Goal: Task Accomplishment & Management: Manage account settings

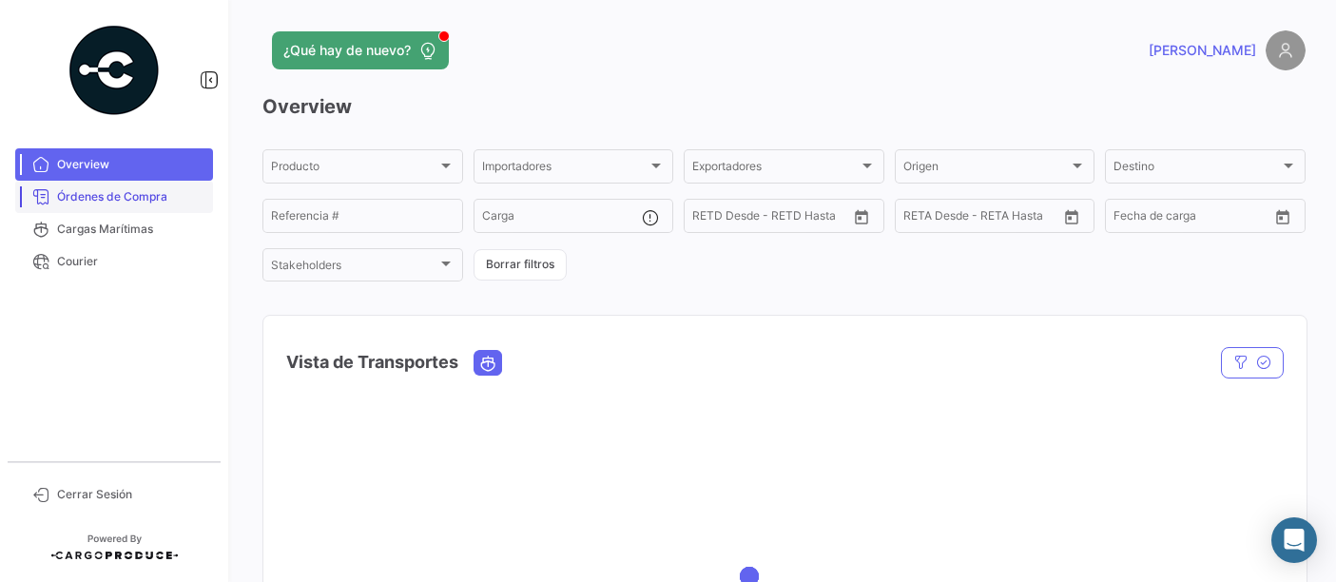
click at [87, 191] on span "Órdenes de Compra" at bounding box center [131, 196] width 148 height 17
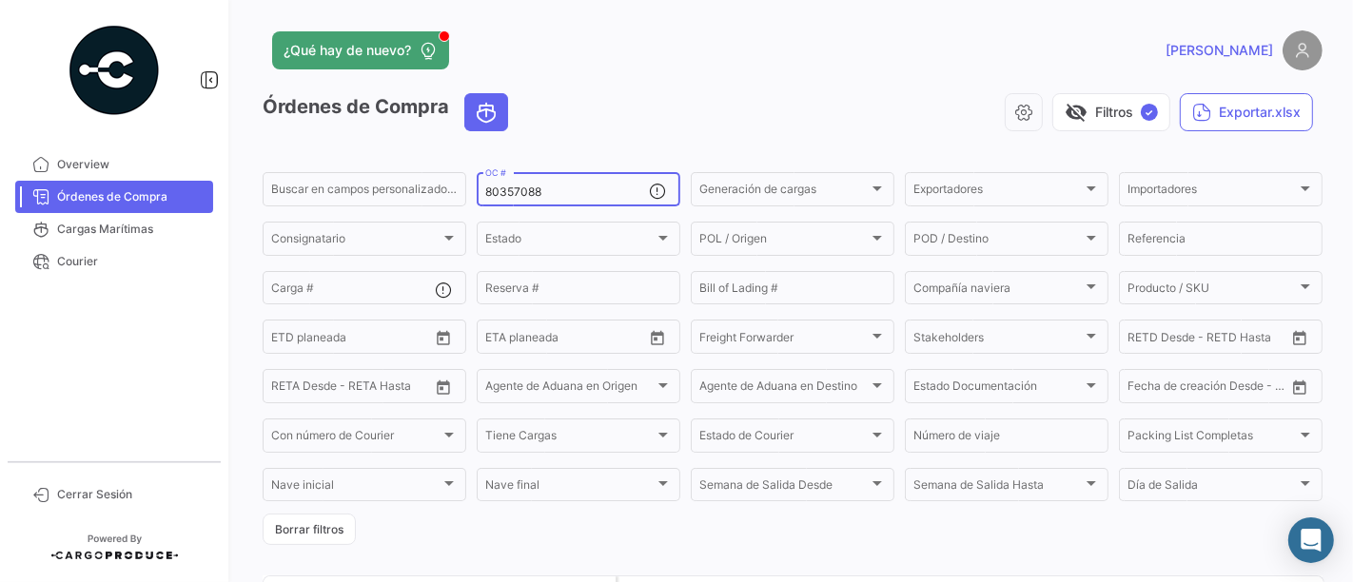
click at [559, 188] on input "80357088" at bounding box center [567, 191] width 164 height 13
paste input "63109"
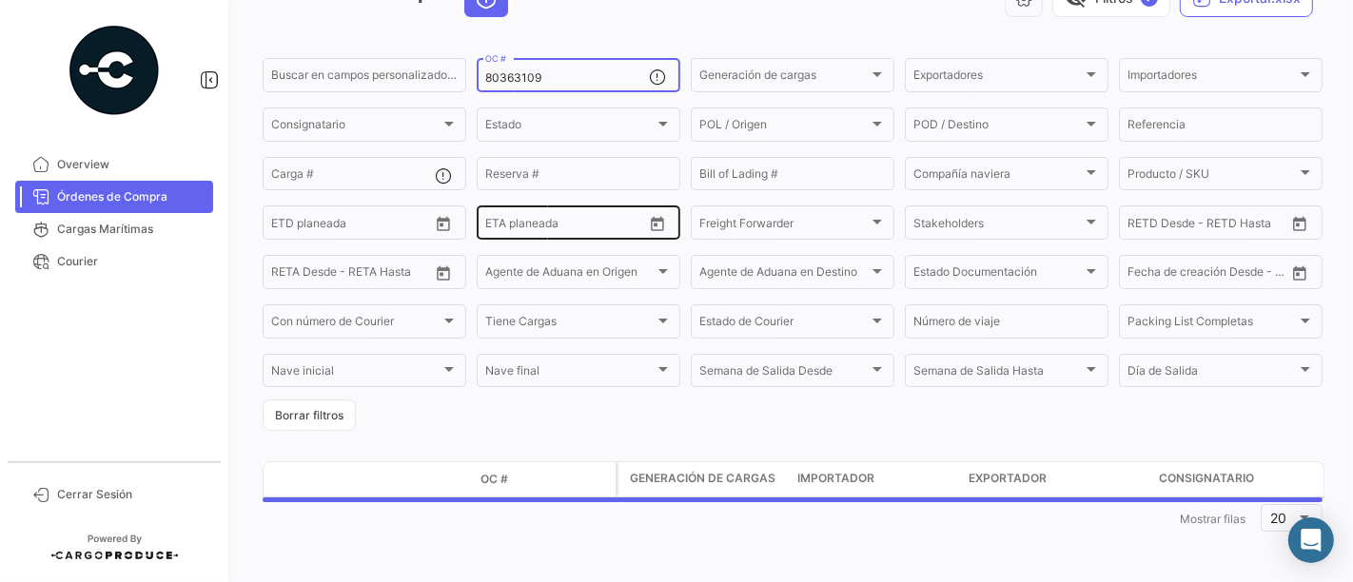
scroll to position [115, 0]
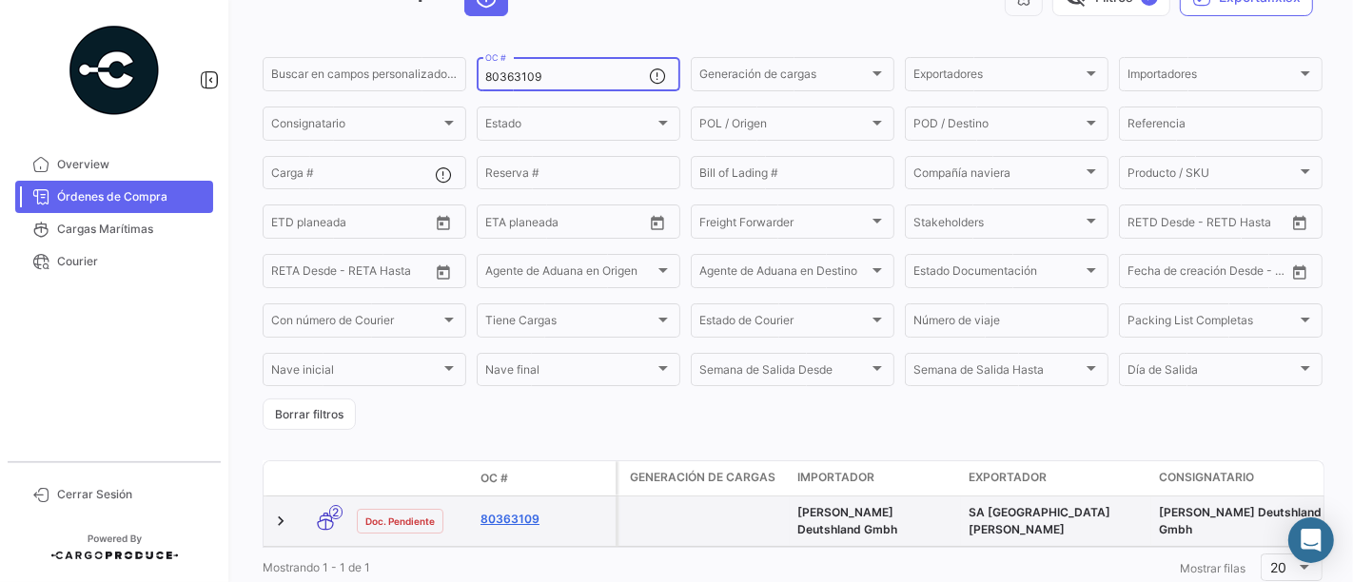
type input "80363109"
click at [517, 521] on link "80363109" at bounding box center [543, 519] width 127 height 17
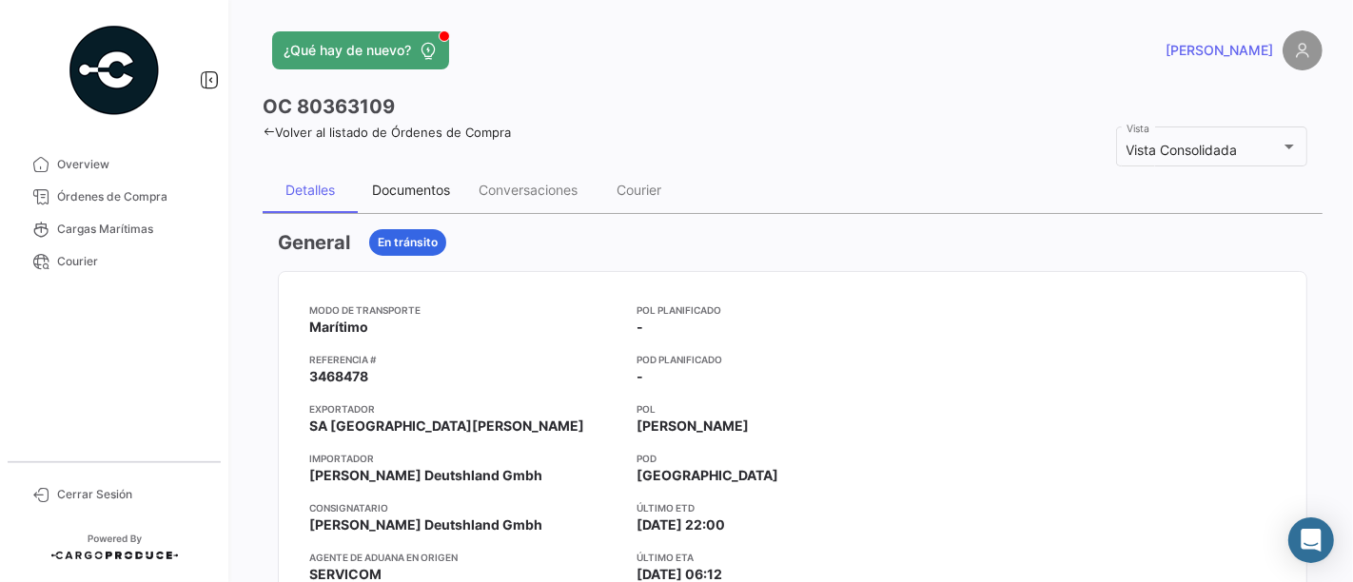
click at [425, 187] on div "Documentos" at bounding box center [411, 190] width 78 height 16
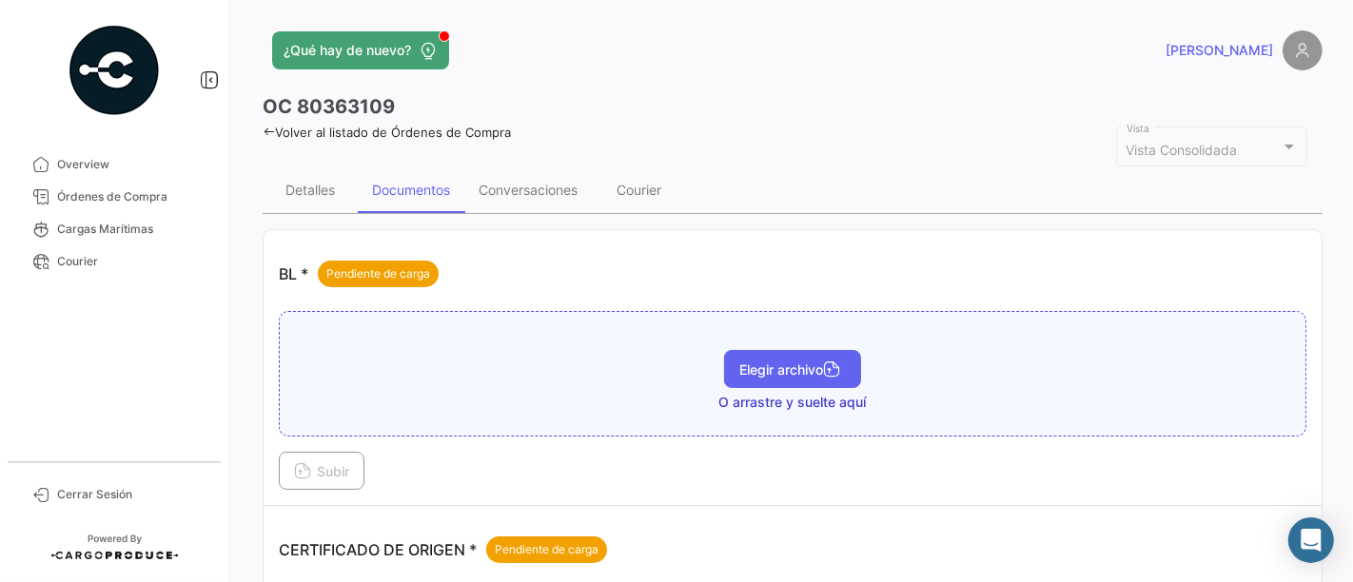
click at [731, 376] on button "Elegir archivo" at bounding box center [792, 369] width 137 height 38
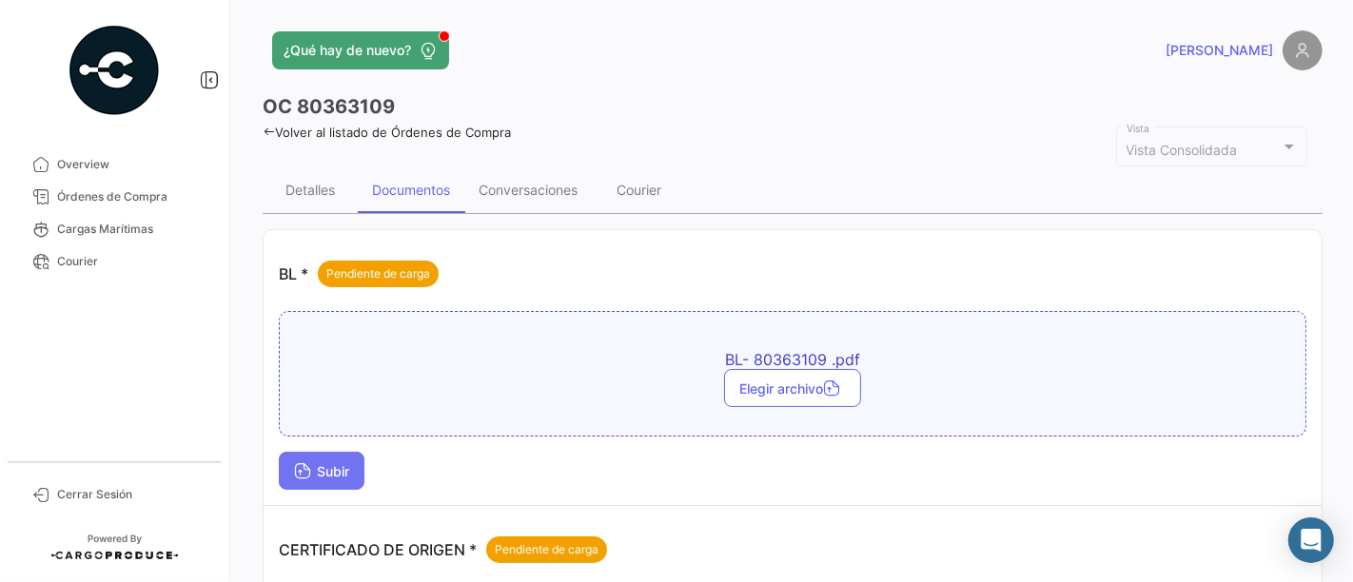
click at [349, 471] on span "Subir" at bounding box center [321, 471] width 55 height 16
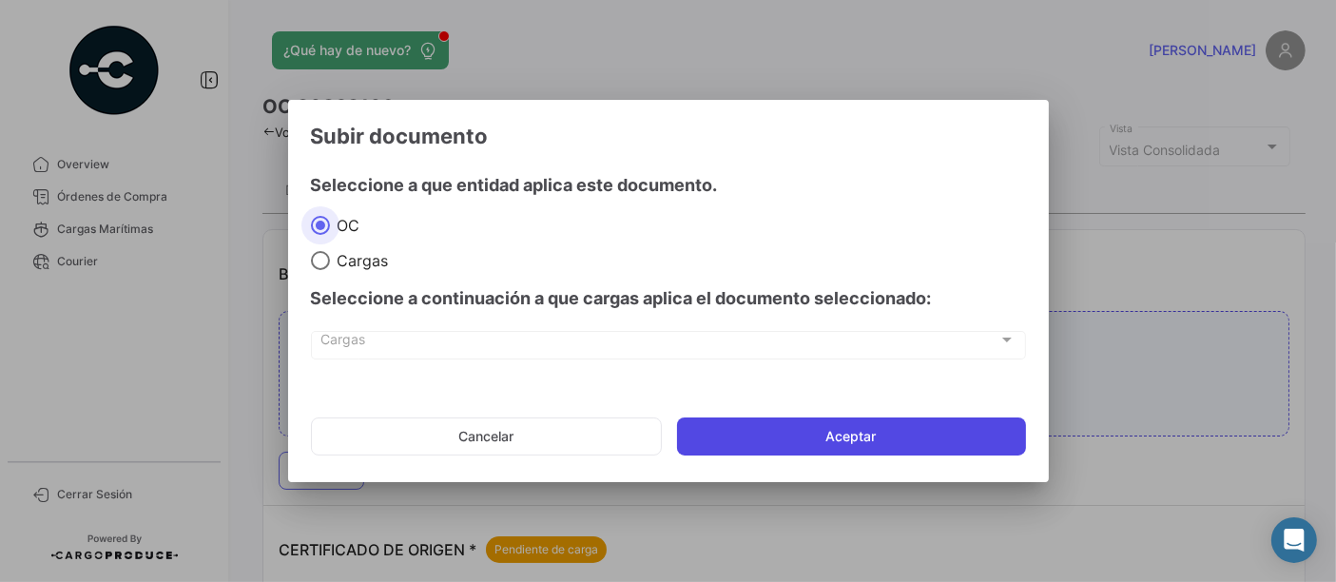
click at [800, 444] on button "Aceptar" at bounding box center [851, 437] width 349 height 38
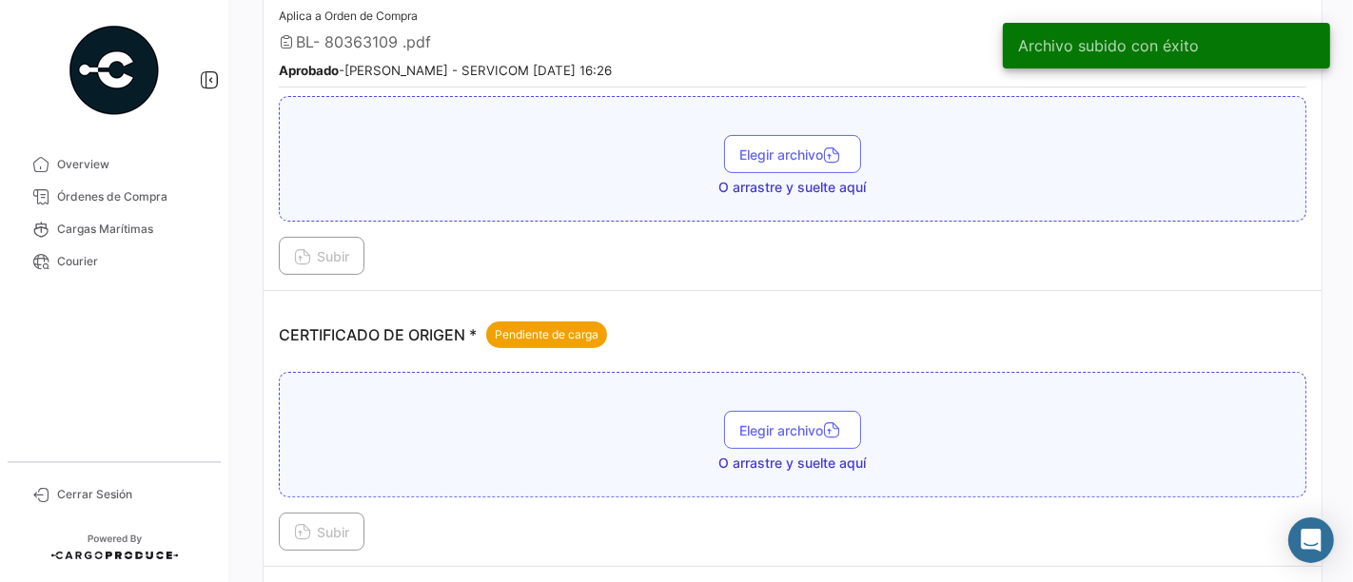
scroll to position [422, 0]
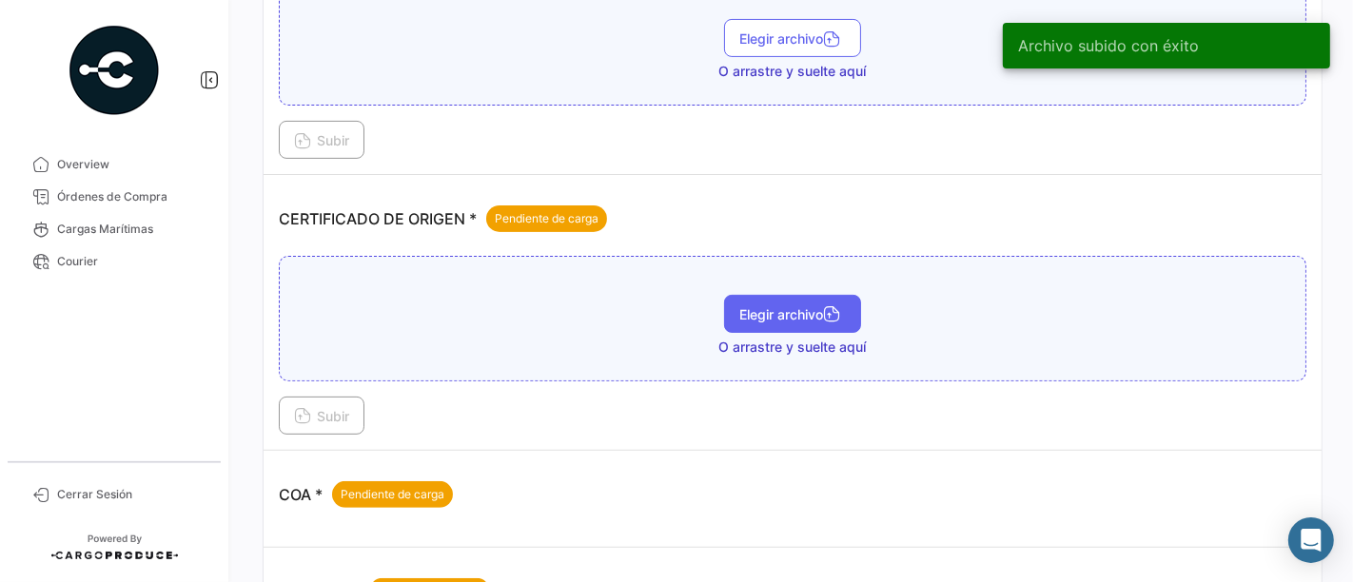
click at [778, 308] on span "Elegir archivo" at bounding box center [792, 314] width 107 height 16
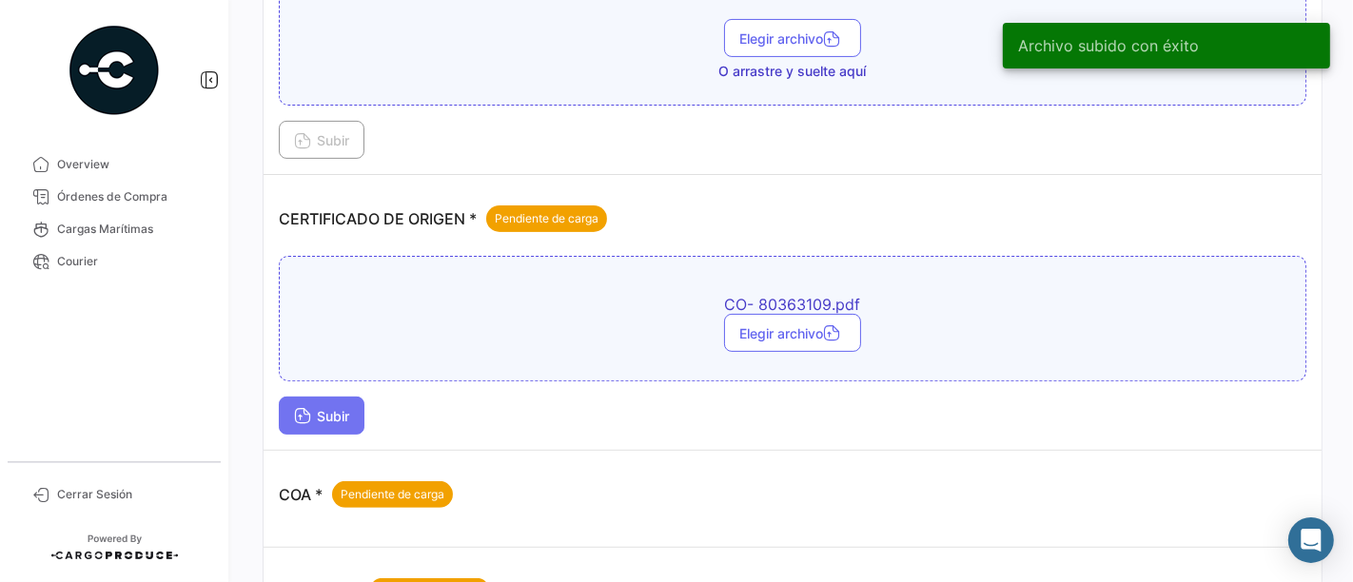
click at [330, 407] on tbody "BL * Aprobado Ver actividad Aplica a Orden de Compra BL- 80363109 .pdf Aprobado…" at bounding box center [792, 454] width 1058 height 1292
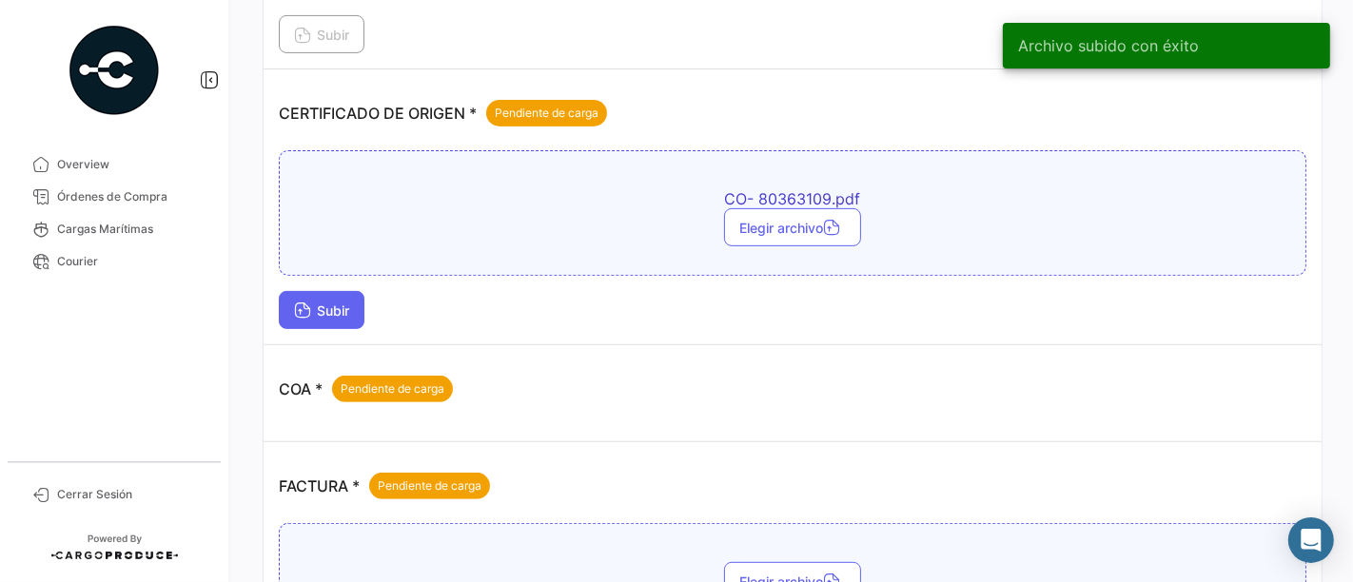
click at [331, 317] on button "Subir" at bounding box center [322, 310] width 86 height 38
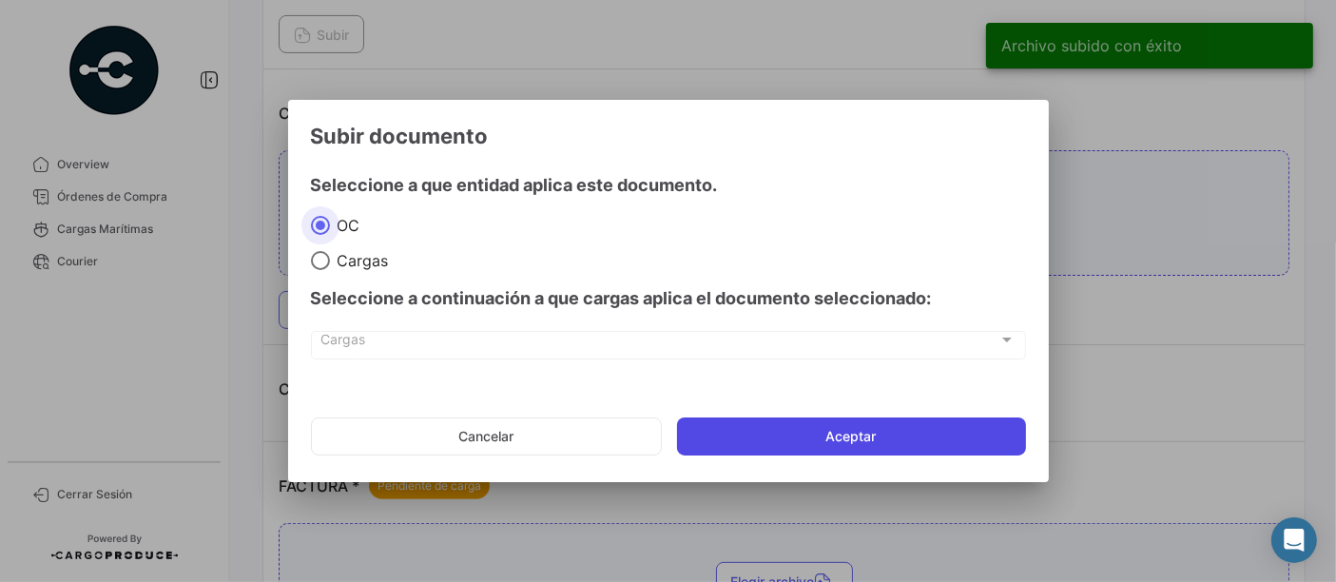
click at [793, 437] on button "Aceptar" at bounding box center [851, 437] width 349 height 38
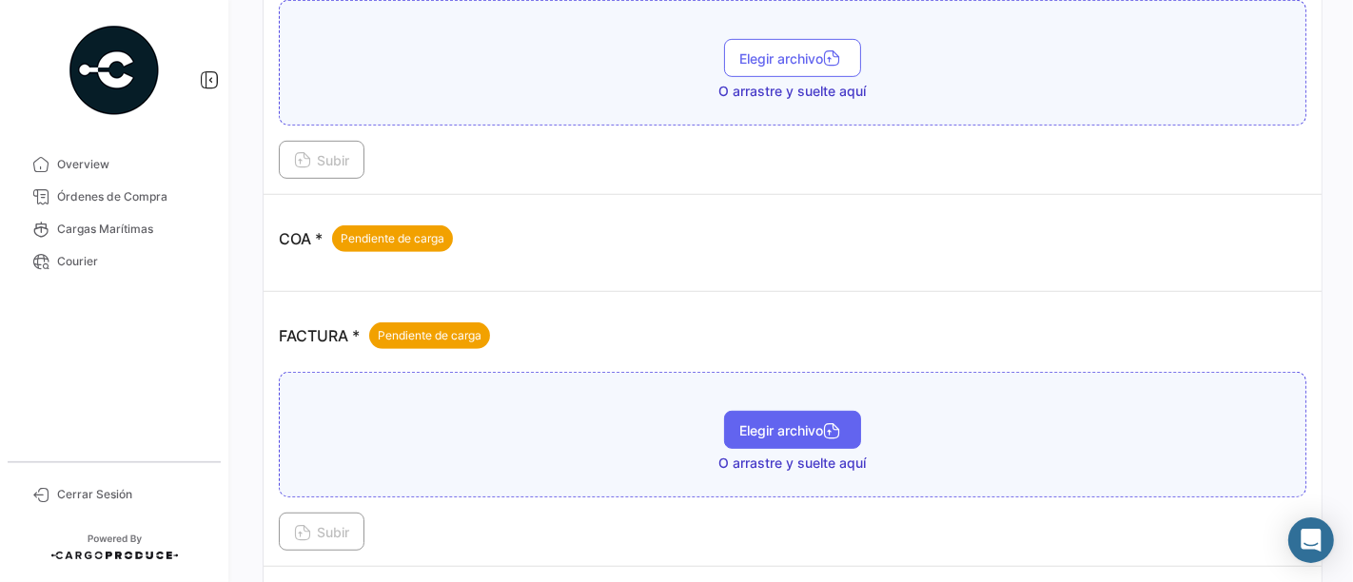
scroll to position [845, 0]
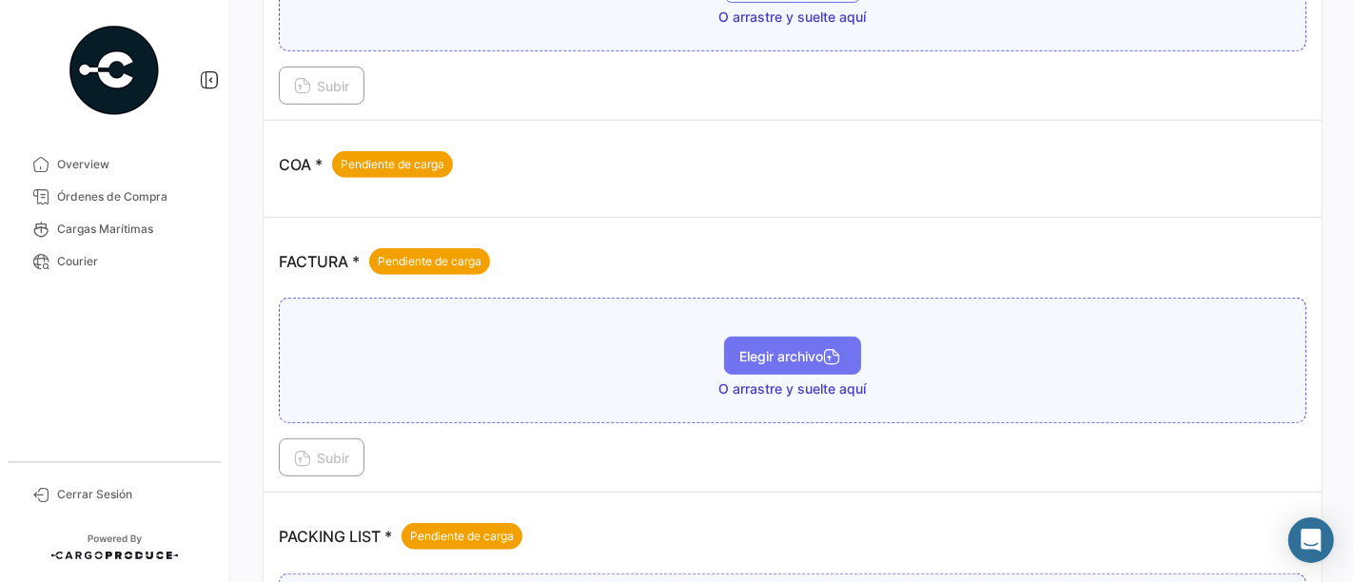
click at [757, 348] on span "Elegir archivo" at bounding box center [792, 356] width 107 height 16
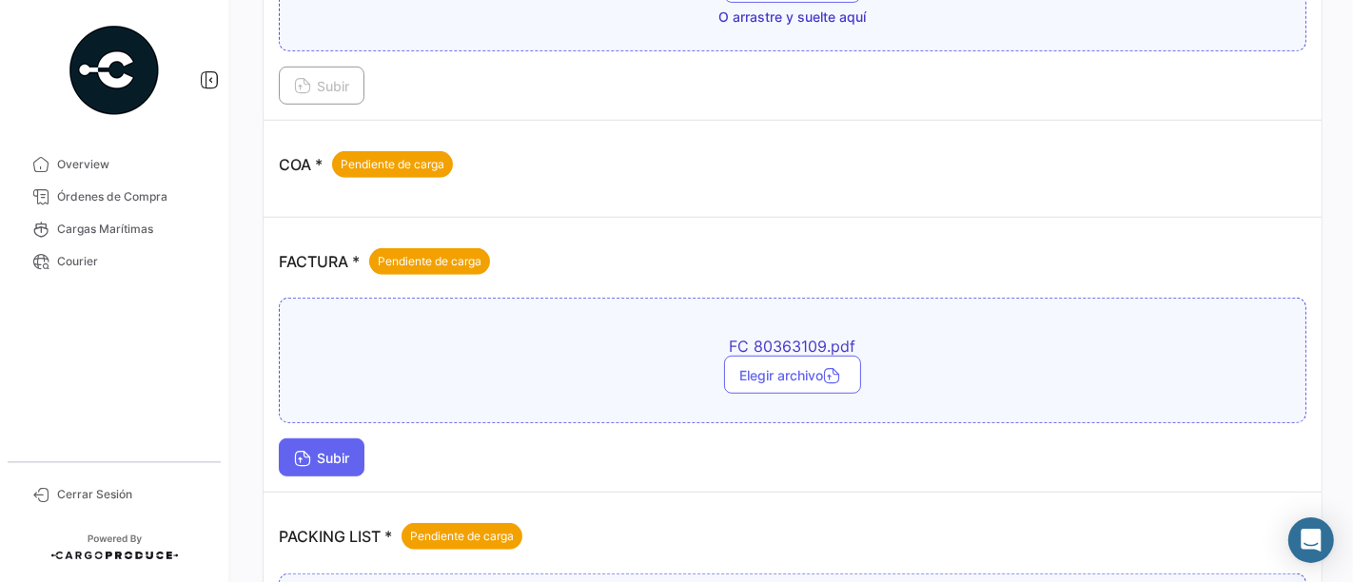
click at [321, 450] on span "Subir" at bounding box center [321, 458] width 55 height 16
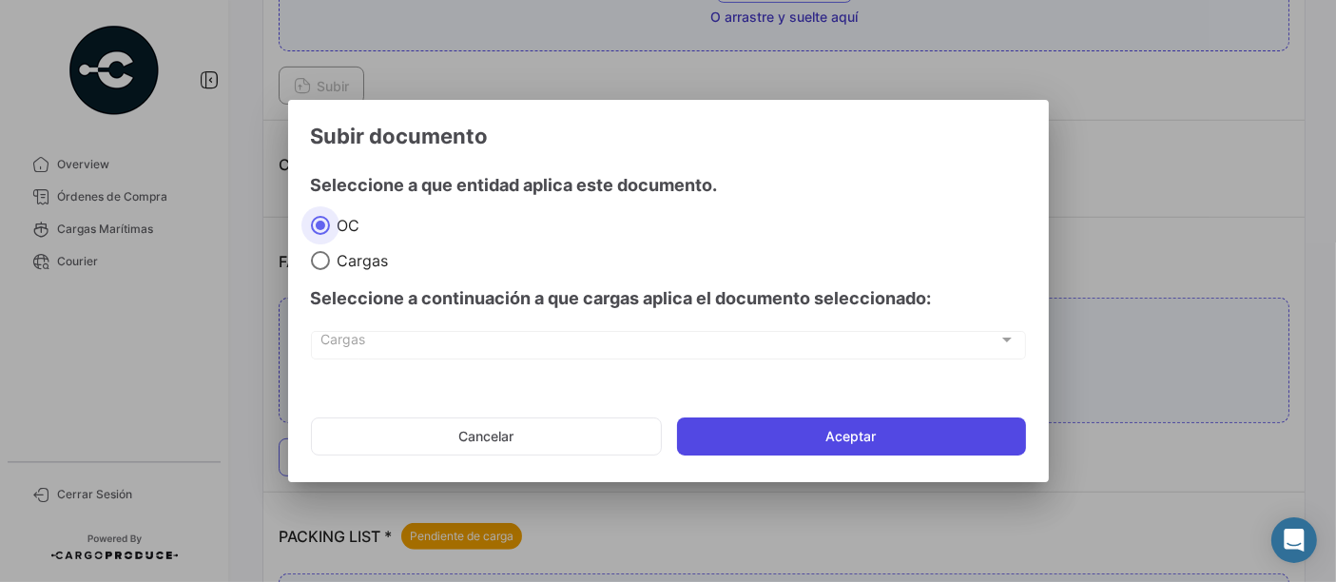
click at [809, 436] on button "Aceptar" at bounding box center [851, 437] width 349 height 38
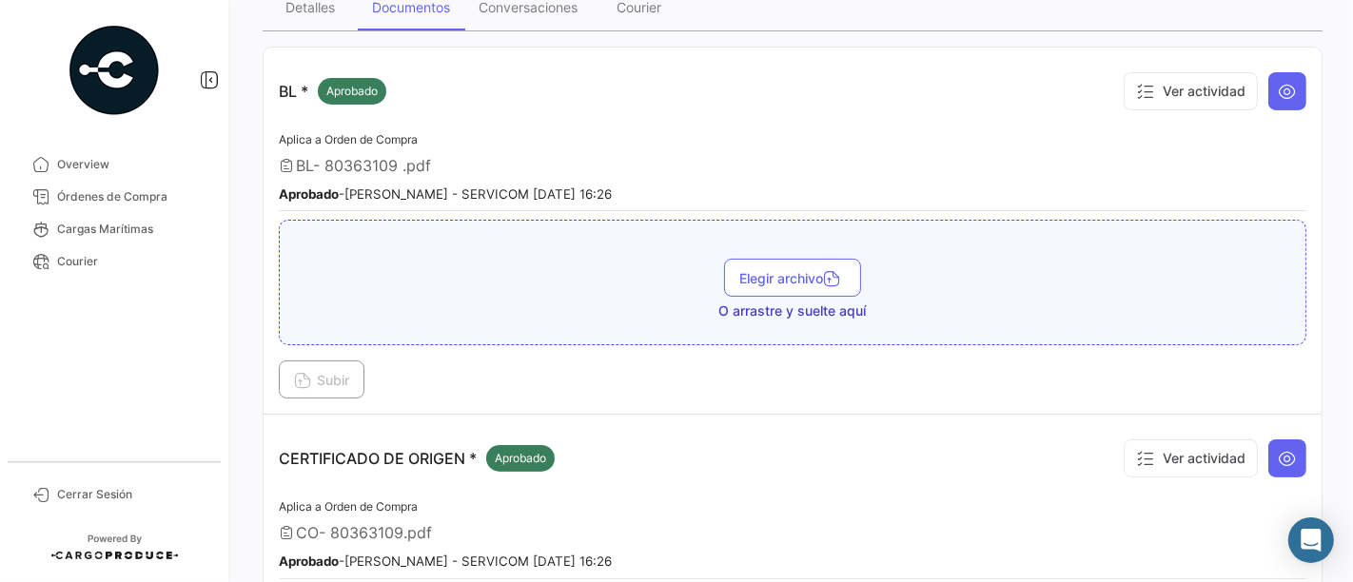
scroll to position [0, 0]
